Goal: Task Accomplishment & Management: Use online tool/utility

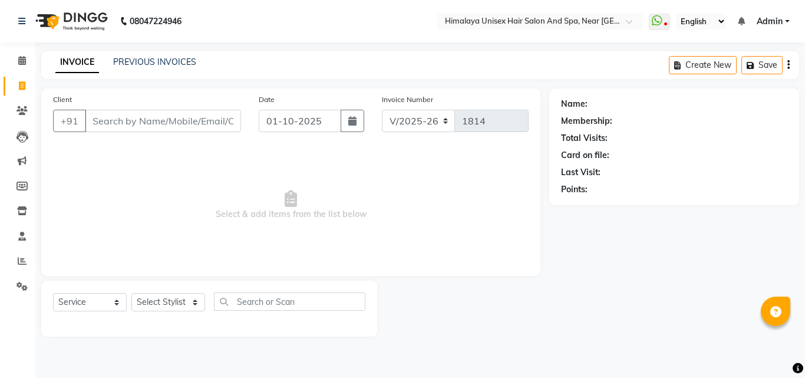
select select "4594"
select select "service"
click at [157, 124] on input "Client" at bounding box center [163, 121] width 156 height 22
click at [215, 125] on input "Client" at bounding box center [163, 121] width 156 height 22
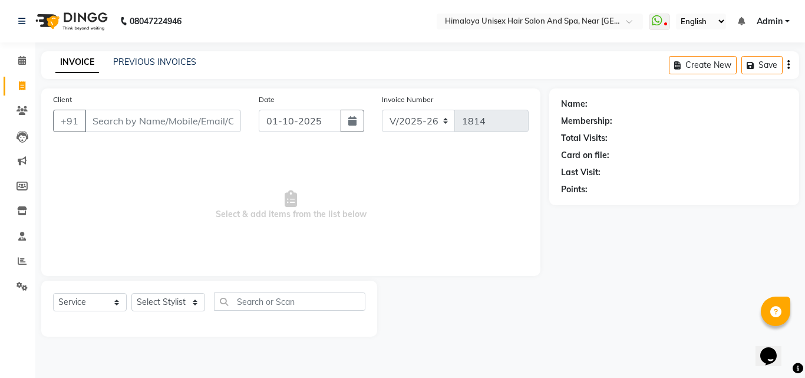
click at [215, 125] on input "Client" at bounding box center [163, 121] width 156 height 22
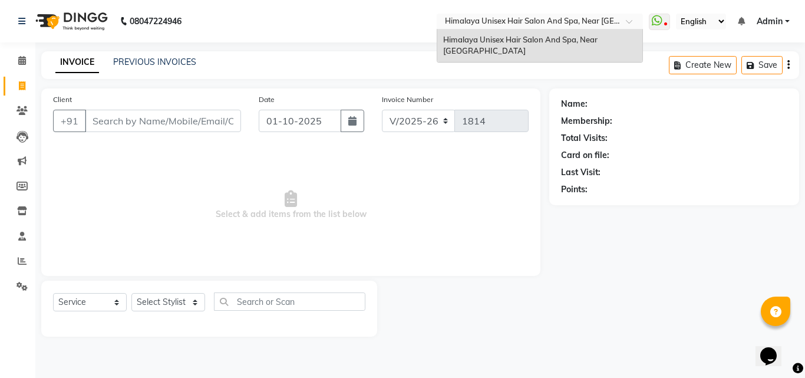
click at [534, 14] on div "Select Location × [GEOGRAPHIC_DATA] Unisex Hair Salon And Spa, Near [GEOGRAPHIC…" at bounding box center [539, 22] width 206 height 16
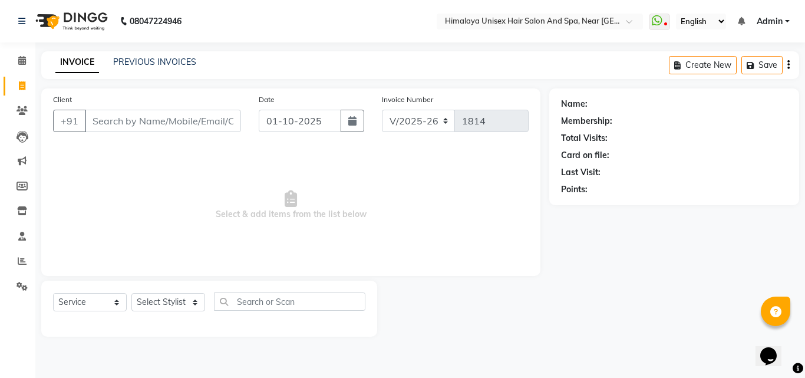
click at [185, 256] on span "Select & add items from the list below" at bounding box center [290, 205] width 475 height 118
click at [156, 124] on input "Client" at bounding box center [163, 121] width 156 height 22
click at [127, 118] on input "Client" at bounding box center [163, 121] width 156 height 22
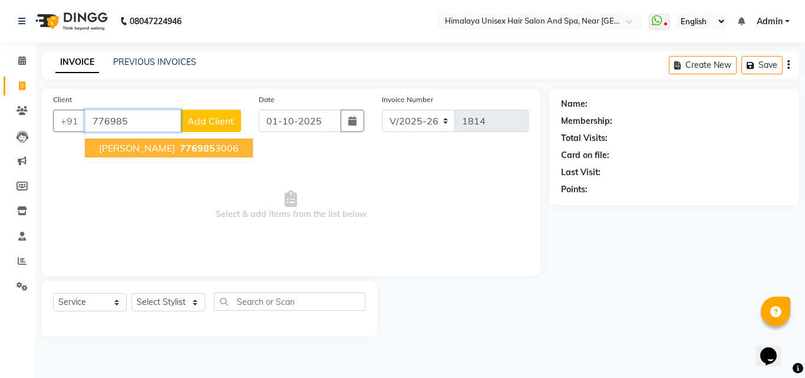
click at [168, 121] on input "776985" at bounding box center [133, 121] width 96 height 22
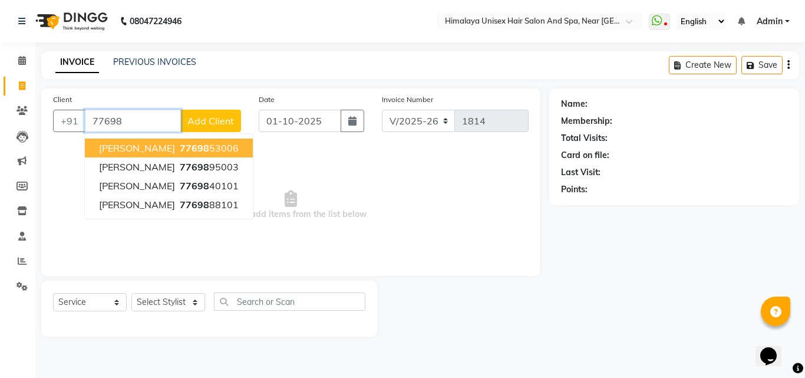
type input "776985"
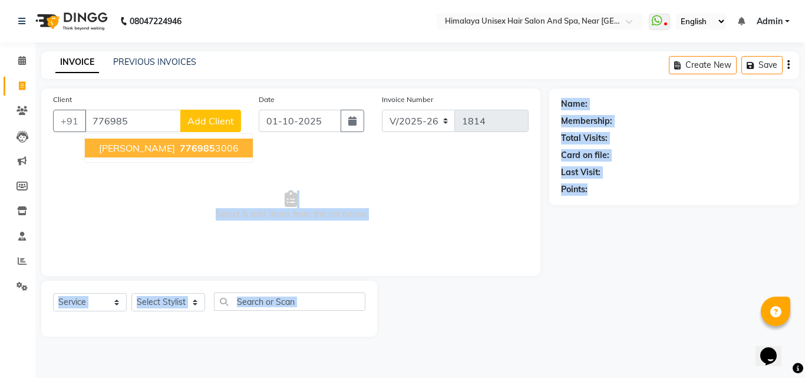
drag, startPoint x: 445, startPoint y: 274, endPoint x: 804, endPoint y: 399, distance: 380.0
click at [804, 377] on html "08047224946 Select Location × [GEOGRAPHIC_DATA] Unisex Hair Salon And Spa, Near…" at bounding box center [402, 189] width 805 height 378
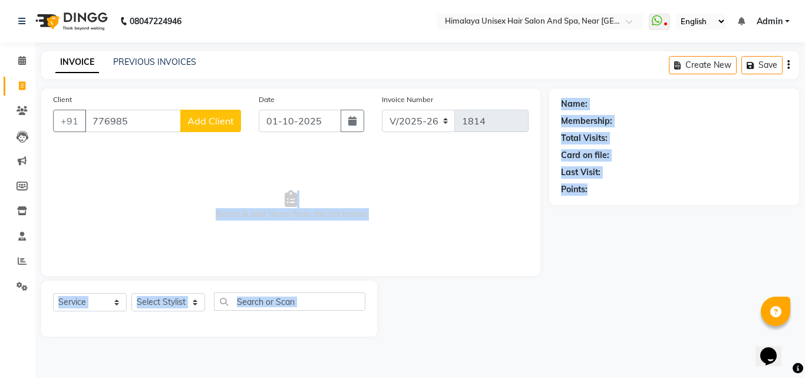
click at [123, 187] on span "Select & add items from the list below" at bounding box center [290, 205] width 475 height 118
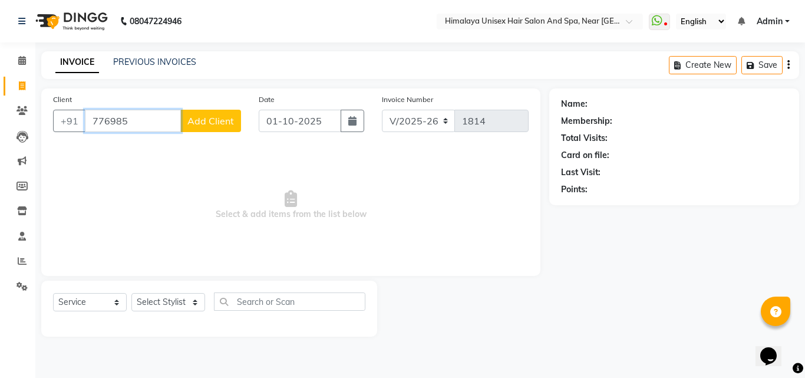
click at [144, 121] on input "776985" at bounding box center [133, 121] width 96 height 22
click at [666, 283] on div "Name: Membership: Total Visits: Card on file: Last Visit: Points:" at bounding box center [678, 212] width 259 height 248
